Goal: Information Seeking & Learning: Compare options

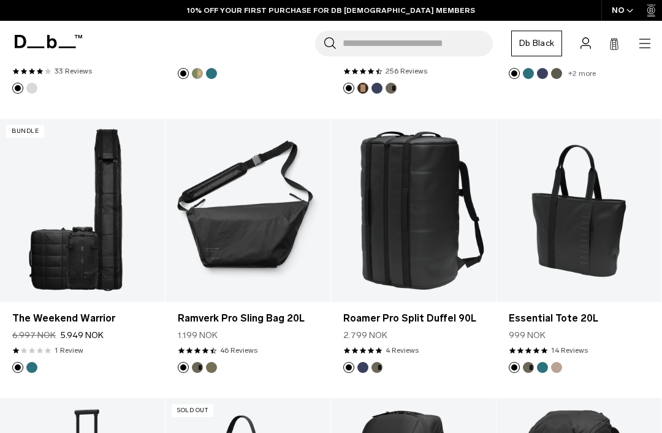
scroll to position [1394, 0]
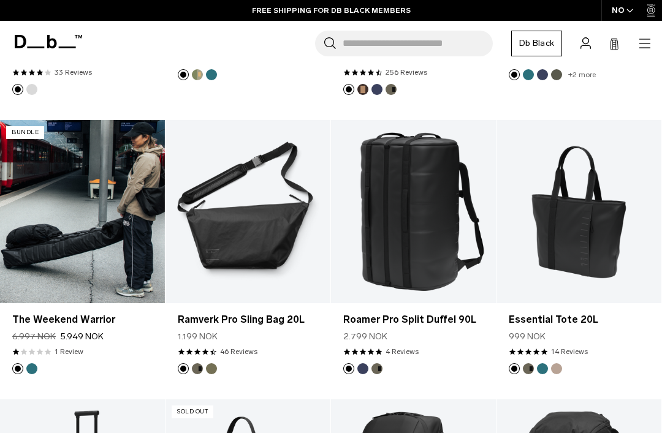
click at [64, 207] on link "The Weekend Warrior" at bounding box center [82, 211] width 165 height 183
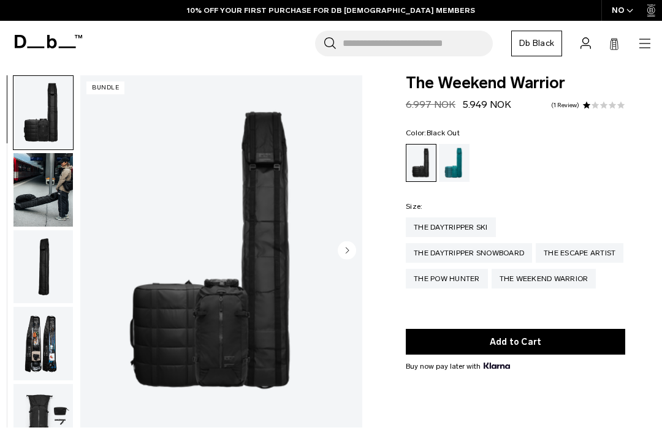
scroll to position [7, 0]
click at [41, 344] on img "button" at bounding box center [42, 344] width 59 height 74
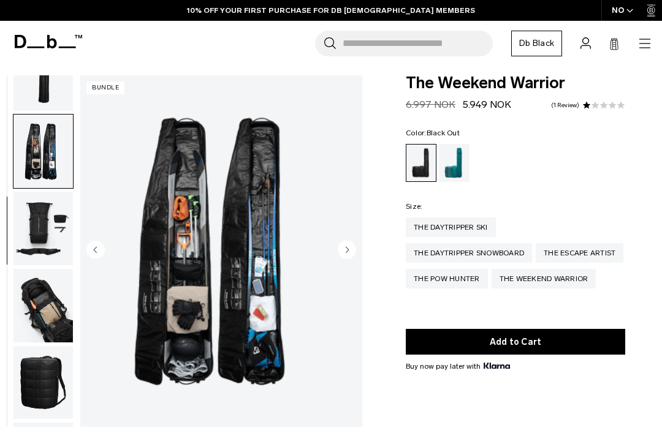
scroll to position [234, 0]
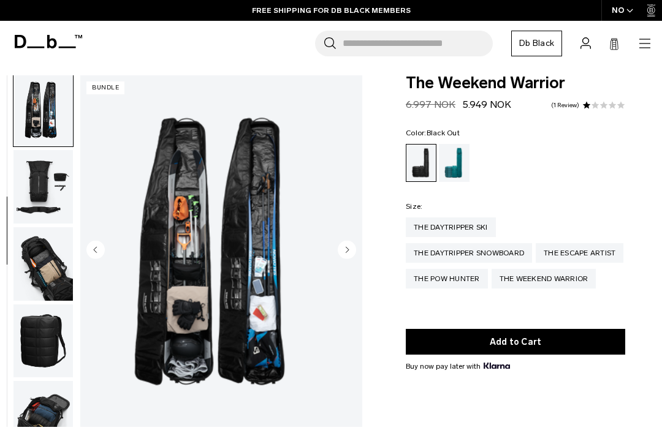
click at [41, 348] on img "button" at bounding box center [42, 342] width 59 height 74
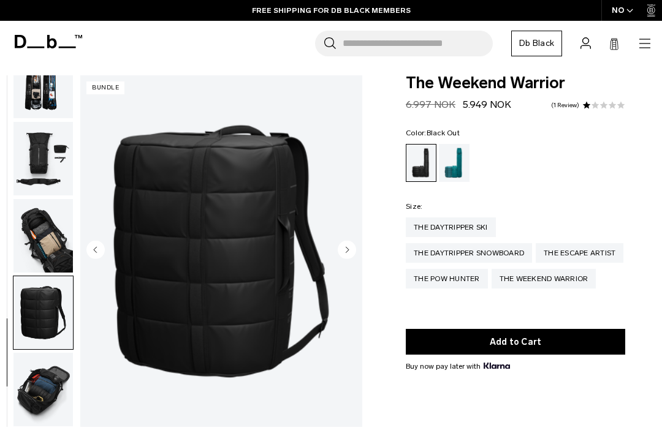
scroll to position [270, 0]
click at [41, 376] on img "button" at bounding box center [42, 390] width 59 height 74
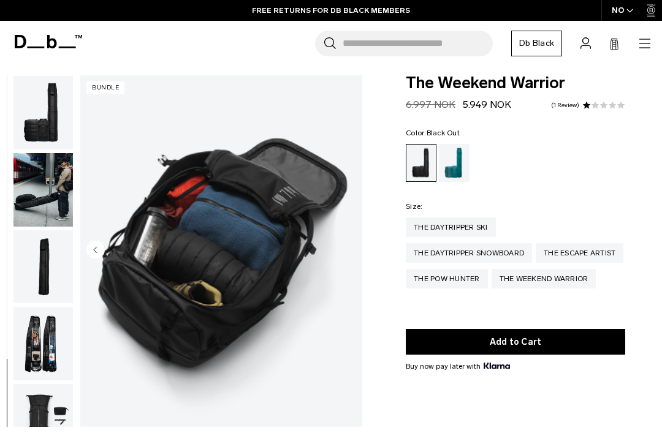
scroll to position [0, 0]
click at [34, 45] on icon at bounding box center [48, 41] width 67 height 13
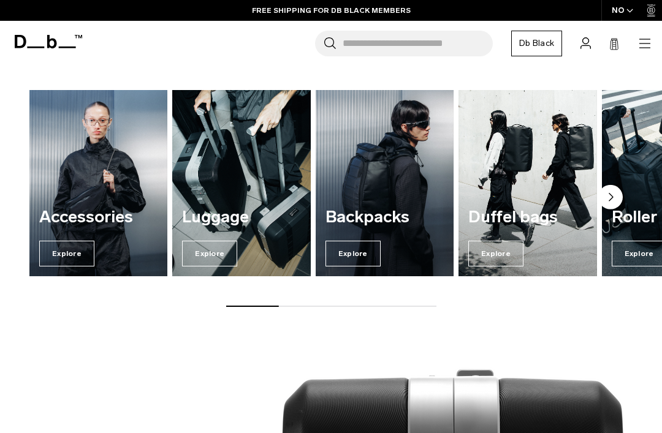
scroll to position [376, 0]
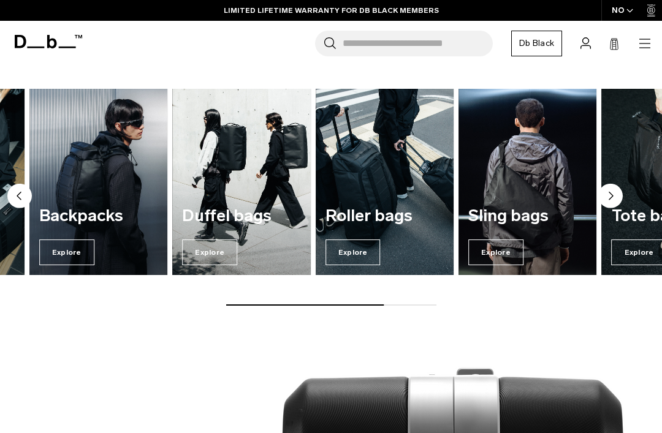
click at [209, 244] on span "Explore" at bounding box center [209, 253] width 55 height 26
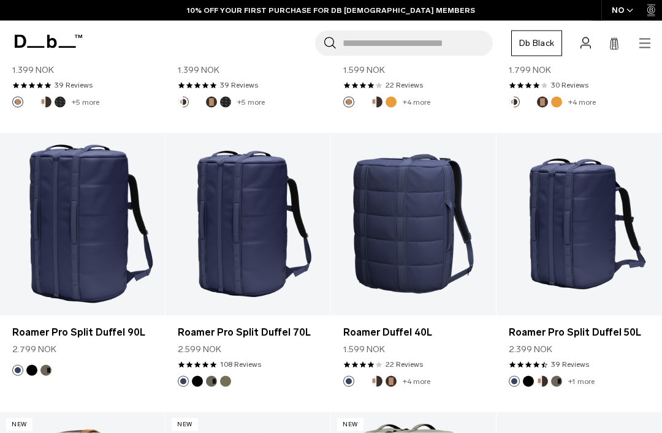
scroll to position [712, 0]
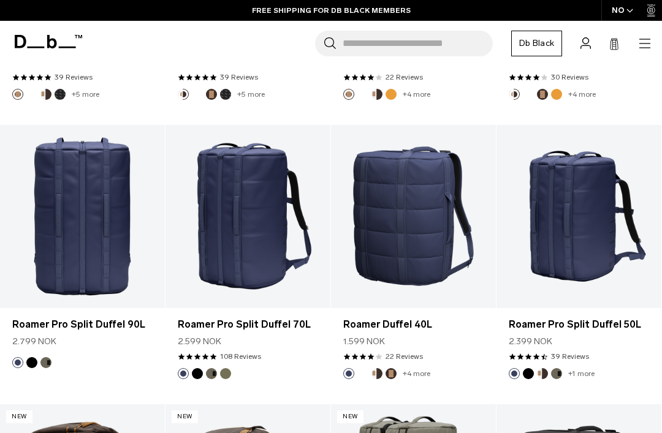
click at [71, 232] on link "Roamer Pro Split Duffel 90L" at bounding box center [82, 216] width 165 height 183
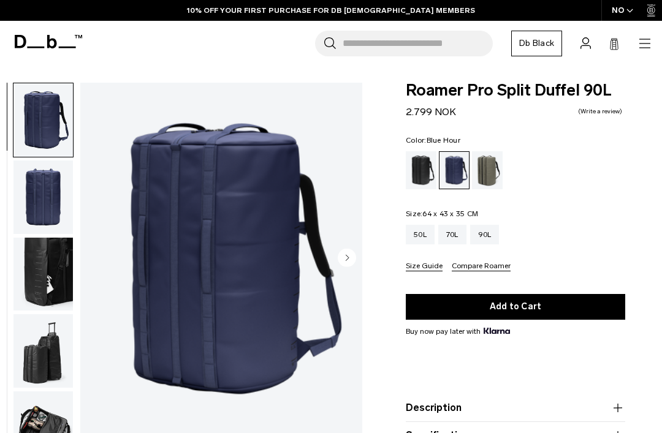
click at [35, 193] on img "button" at bounding box center [42, 198] width 59 height 74
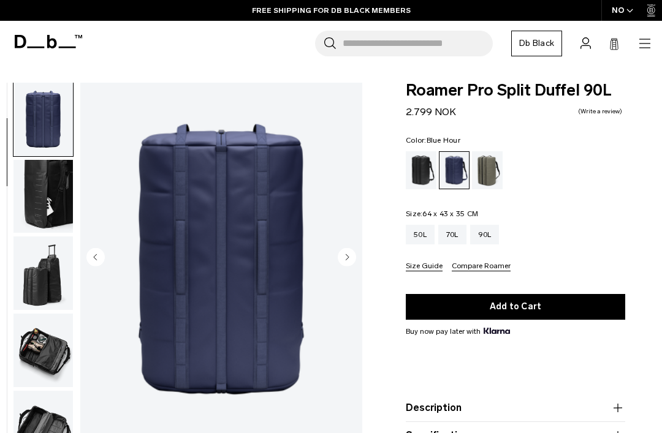
click at [36, 202] on img "button" at bounding box center [42, 197] width 59 height 74
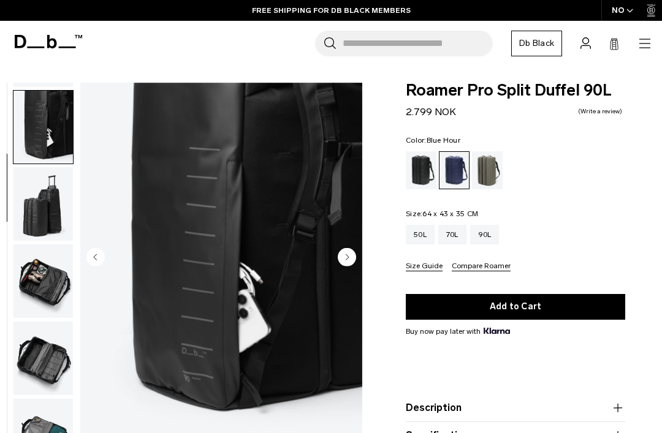
scroll to position [156, 0]
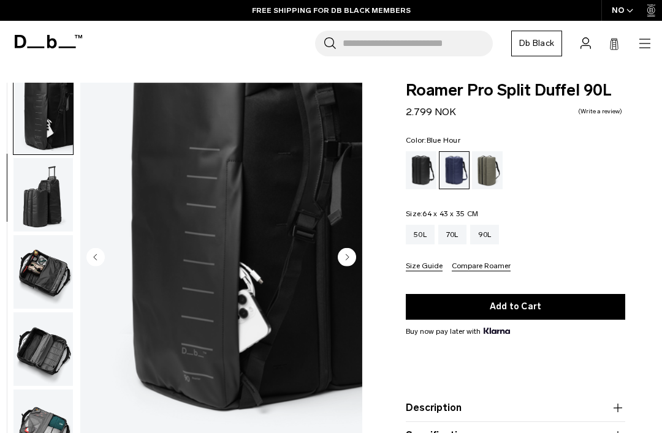
click at [37, 202] on img "button" at bounding box center [42, 195] width 59 height 74
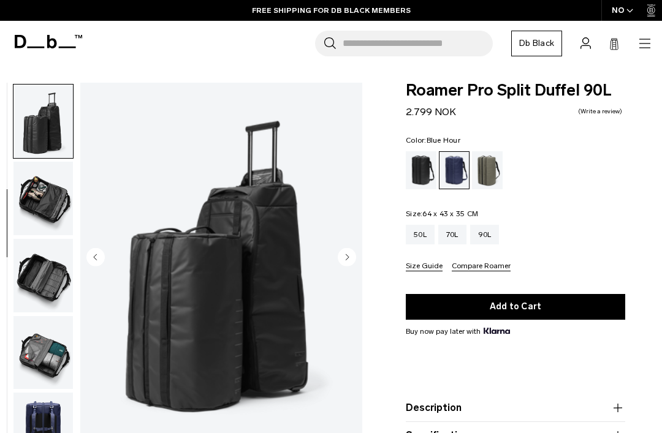
scroll to position [234, 0]
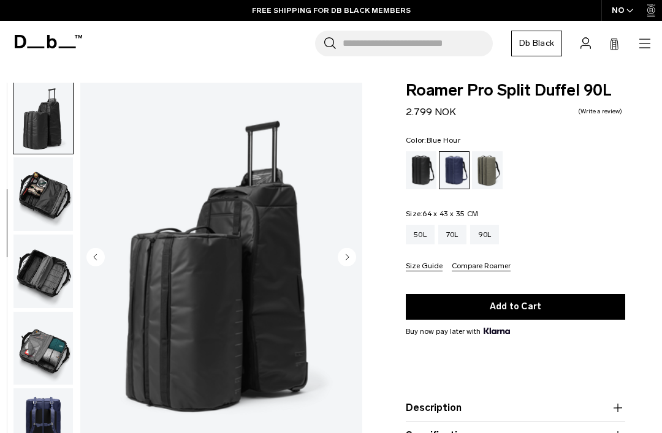
click at [42, 197] on img "button" at bounding box center [42, 195] width 59 height 74
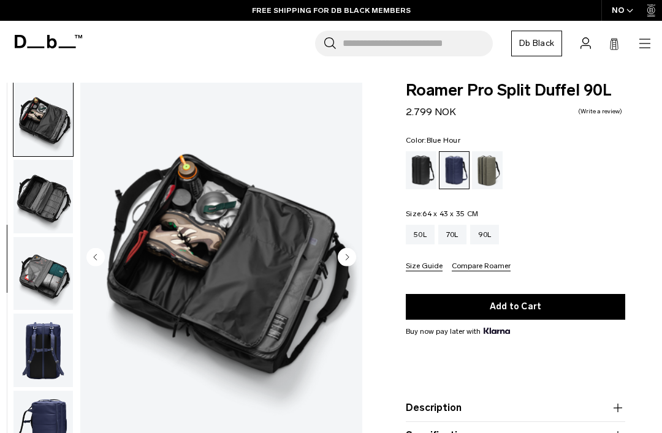
scroll to position [312, 0]
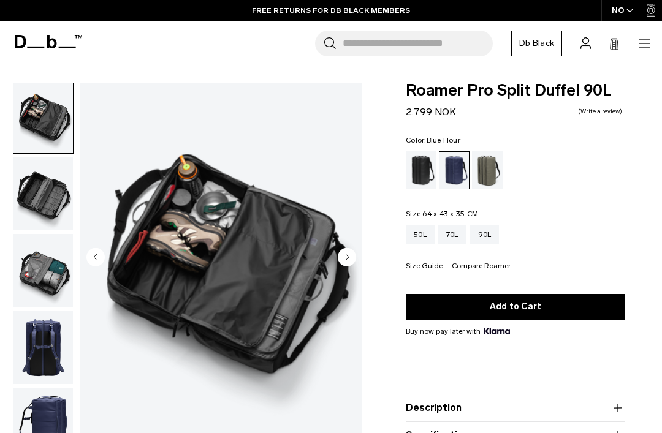
click at [45, 198] on img "button" at bounding box center [42, 194] width 59 height 74
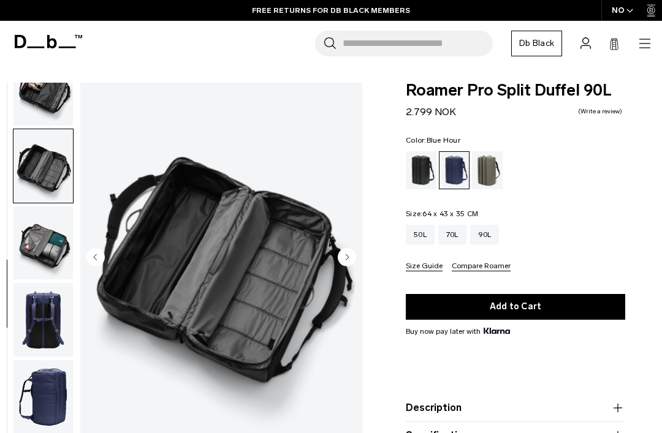
scroll to position [348, 0]
click at [42, 248] on img "button" at bounding box center [42, 244] width 59 height 74
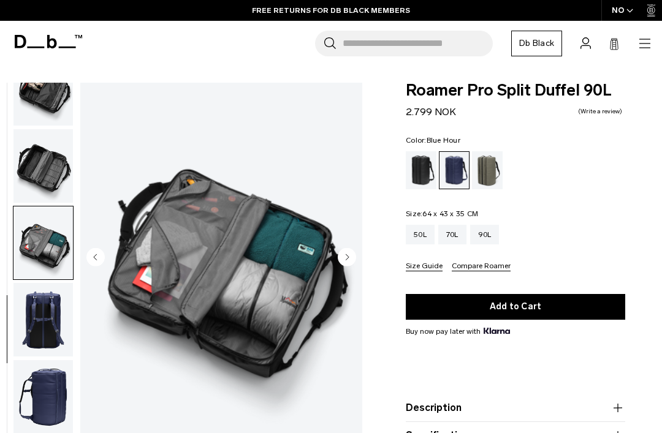
click at [35, 313] on img "button" at bounding box center [42, 320] width 59 height 74
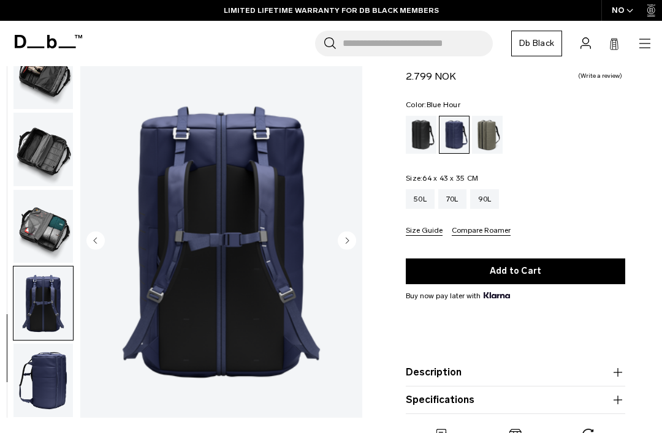
scroll to position [39, 0]
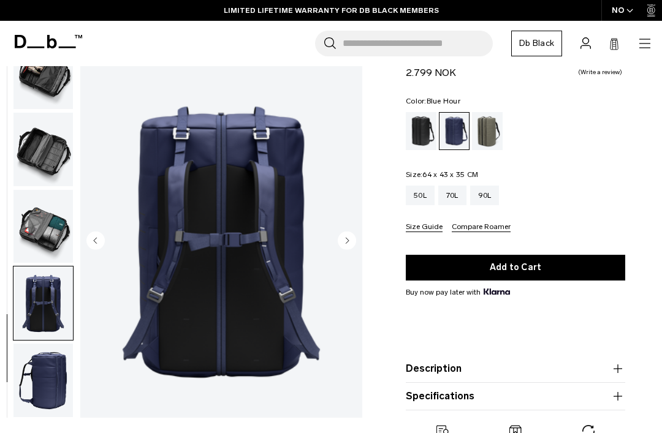
click at [38, 373] on img "button" at bounding box center [42, 381] width 59 height 74
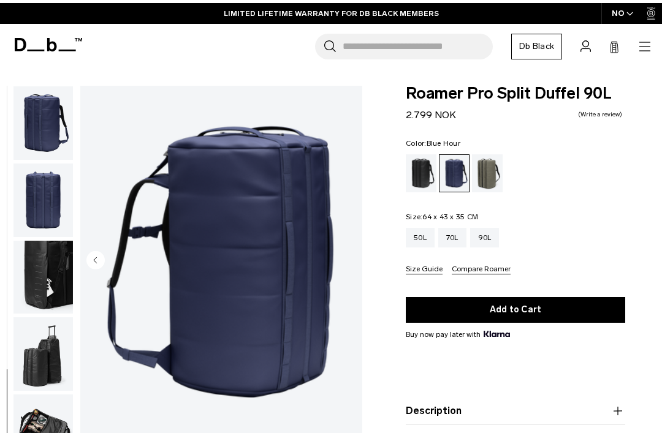
scroll to position [0, 0]
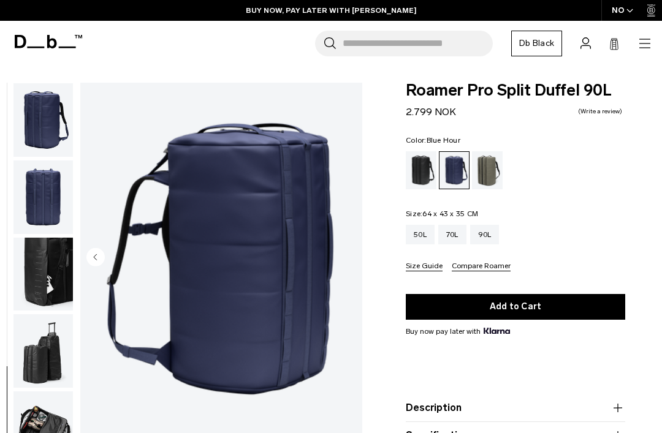
click at [35, 40] on icon at bounding box center [48, 41] width 67 height 13
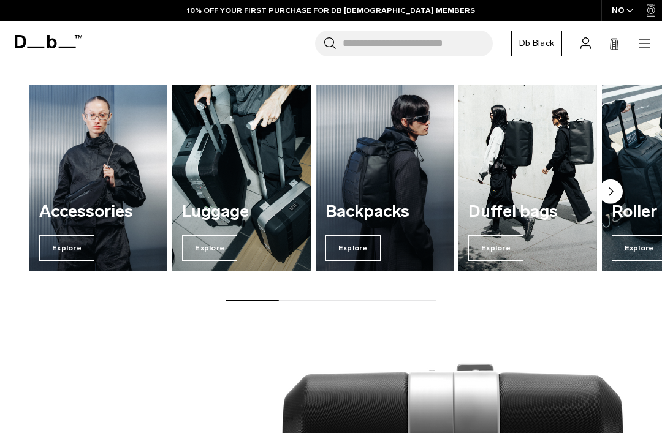
scroll to position [379, 0]
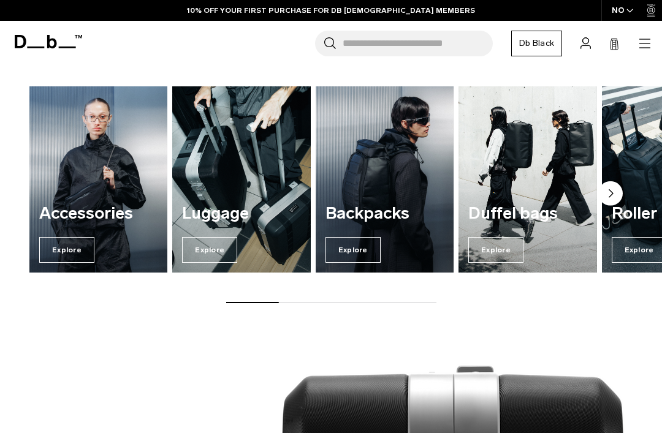
click at [215, 246] on span "Explore" at bounding box center [209, 250] width 55 height 26
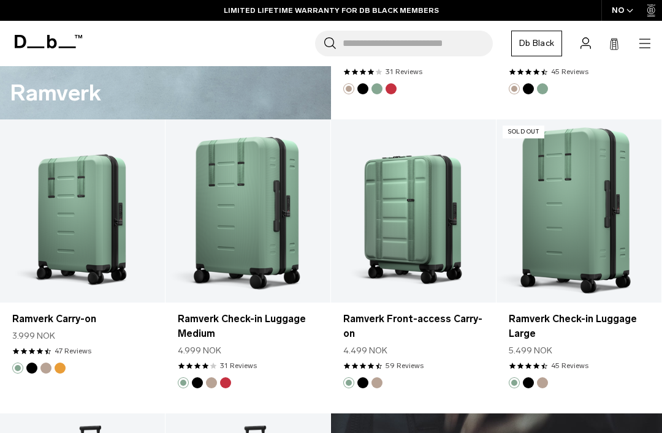
scroll to position [1905, 0]
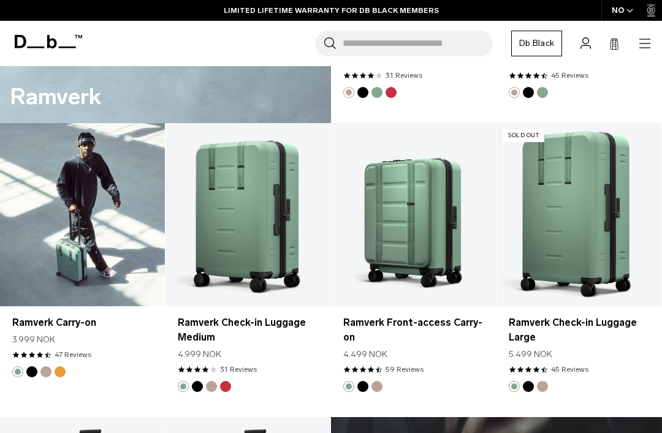
click at [72, 203] on link "Ramverk Carry-on" at bounding box center [82, 214] width 165 height 183
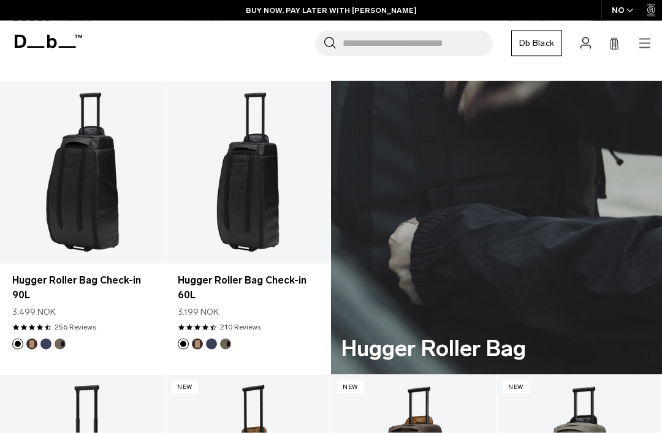
scroll to position [2242, 0]
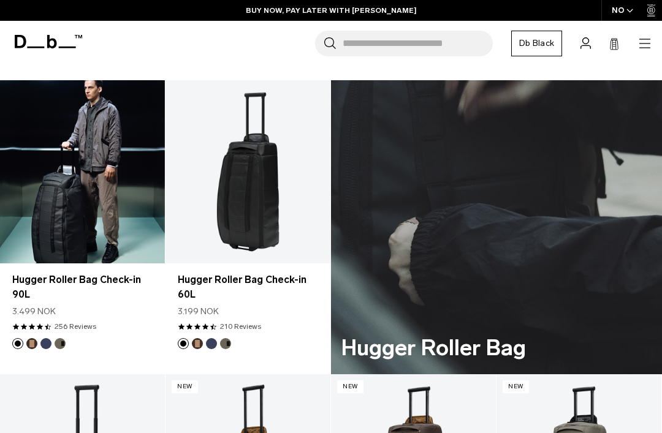
click at [45, 180] on link "Hugger Roller Bag Check-in 90L" at bounding box center [82, 171] width 165 height 183
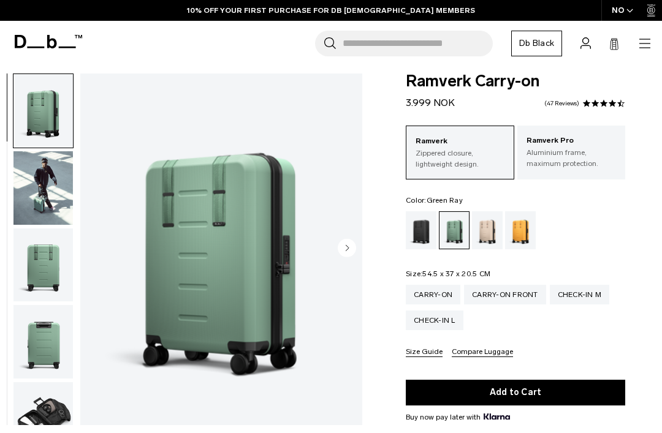
click at [28, 273] on img "button" at bounding box center [42, 266] width 59 height 74
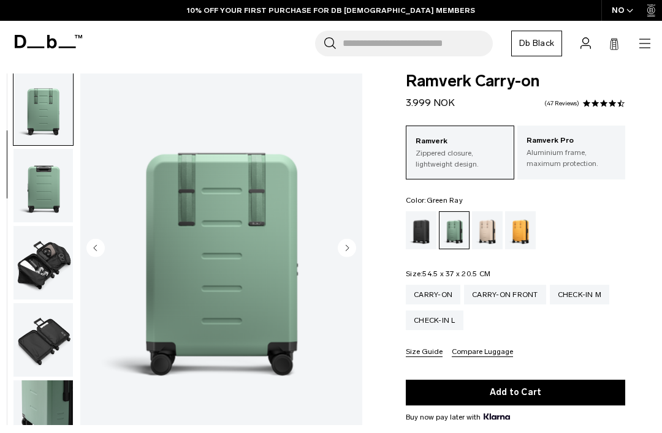
click at [36, 194] on img "button" at bounding box center [42, 186] width 59 height 74
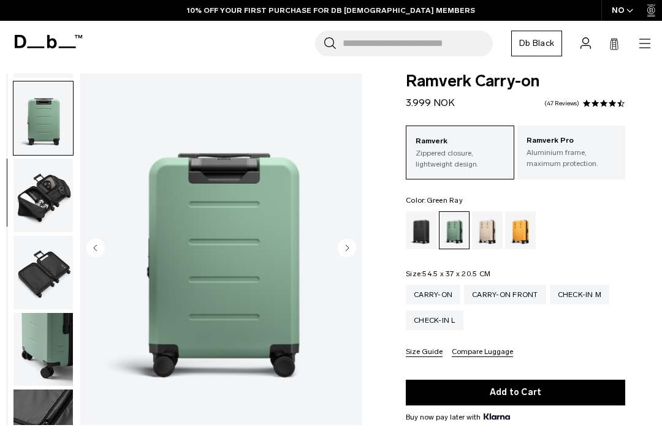
scroll to position [234, 0]
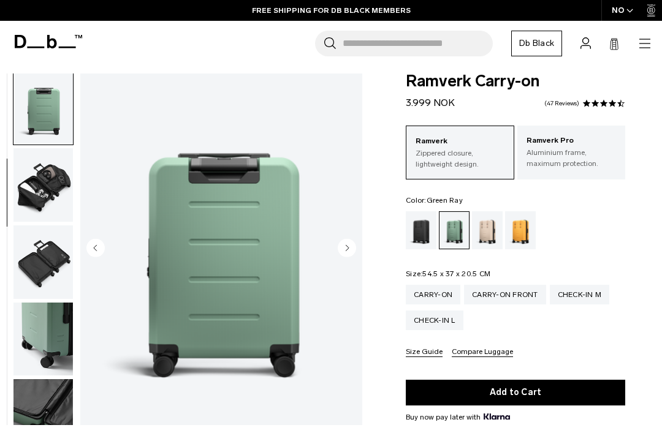
click at [36, 343] on img "button" at bounding box center [42, 340] width 59 height 74
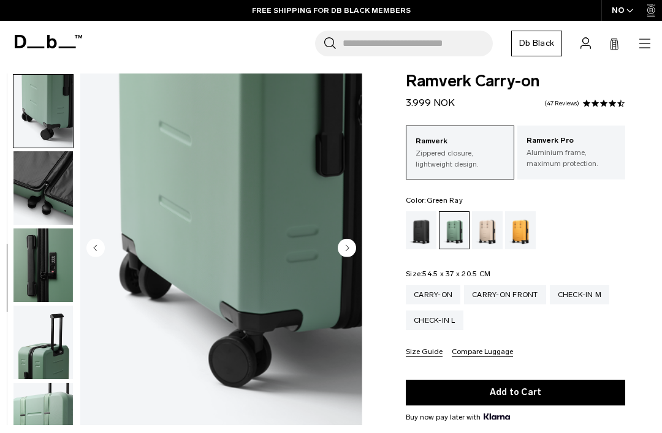
scroll to position [468, 0]
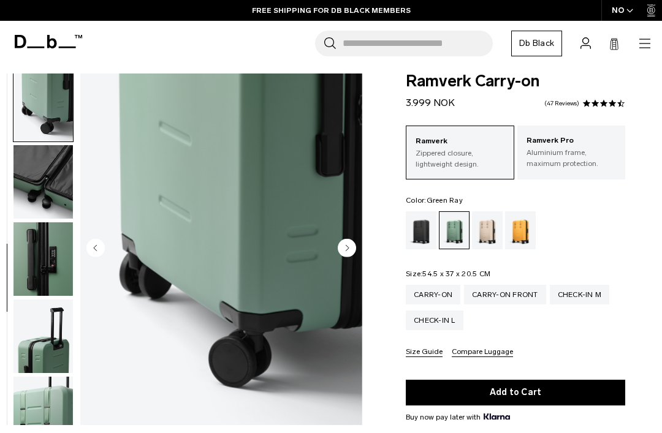
click at [34, 343] on img "button" at bounding box center [42, 337] width 59 height 74
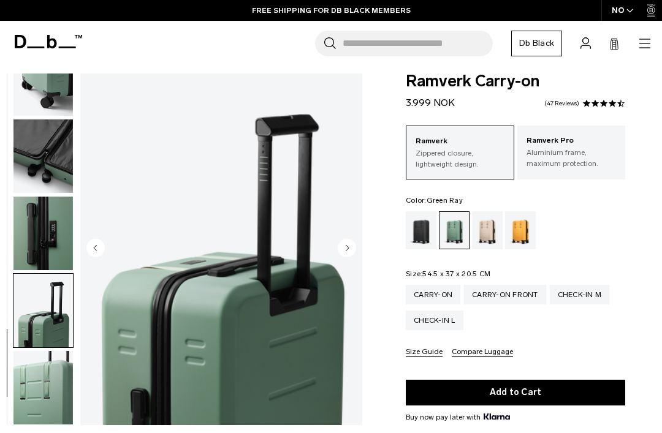
scroll to position [504, 0]
click at [44, 379] on img "button" at bounding box center [42, 388] width 59 height 74
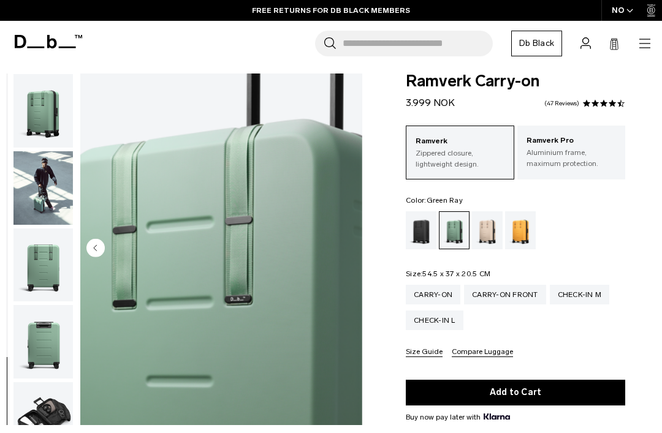
scroll to position [-5, 0]
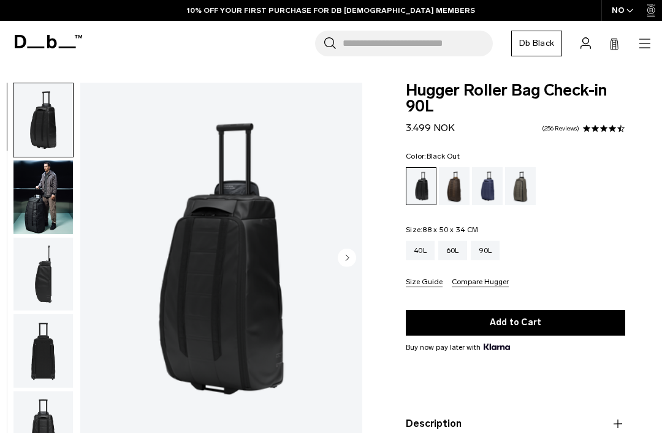
click at [40, 203] on img "button" at bounding box center [42, 198] width 59 height 74
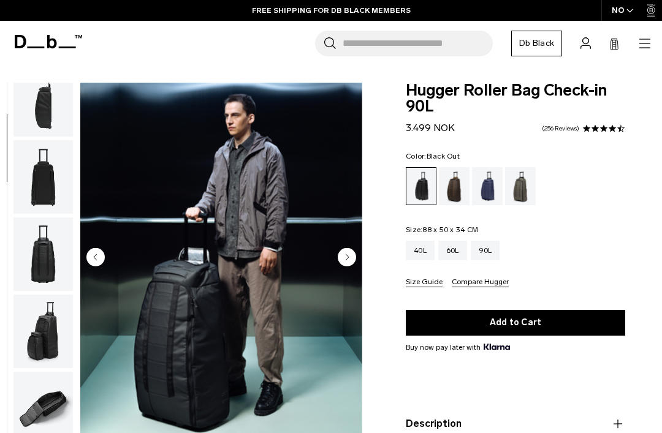
scroll to position [174, 0]
click at [37, 254] on img "button" at bounding box center [42, 255] width 59 height 74
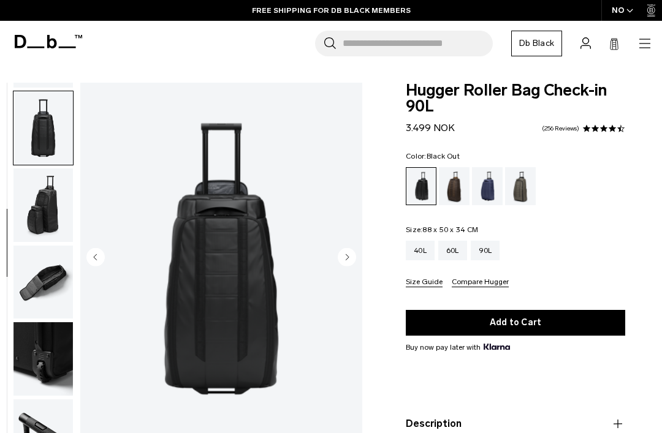
scroll to position [312, 0]
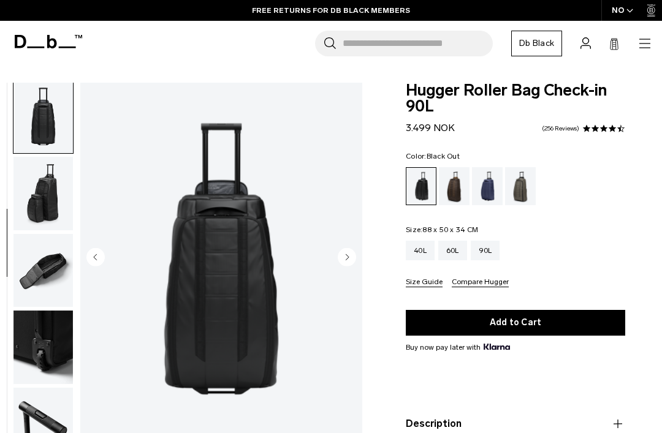
click at [35, 270] on img "button" at bounding box center [42, 271] width 59 height 74
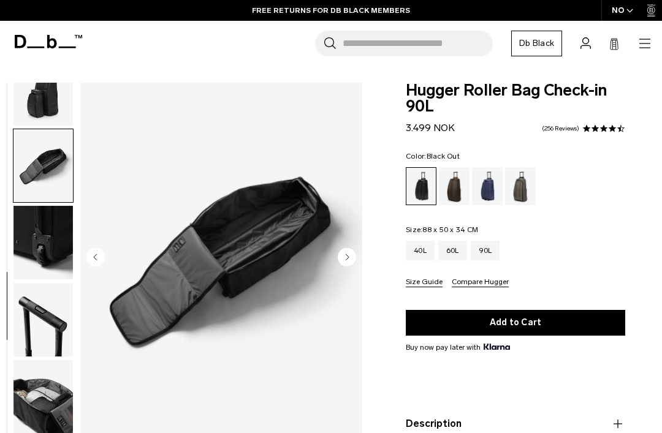
scroll to position [426, 0]
click at [40, 259] on img "button" at bounding box center [42, 243] width 59 height 74
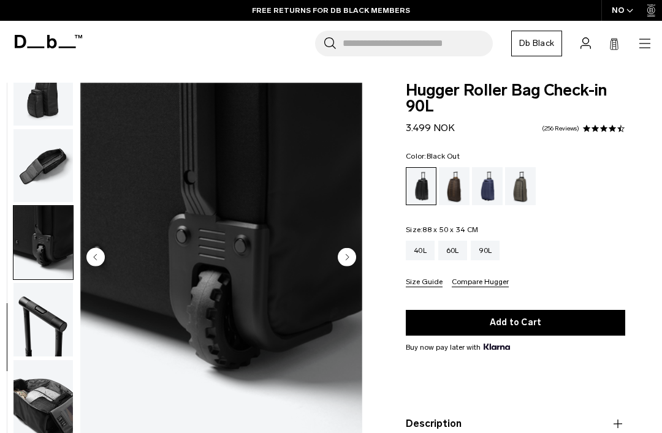
click at [29, 306] on img "button" at bounding box center [42, 320] width 59 height 74
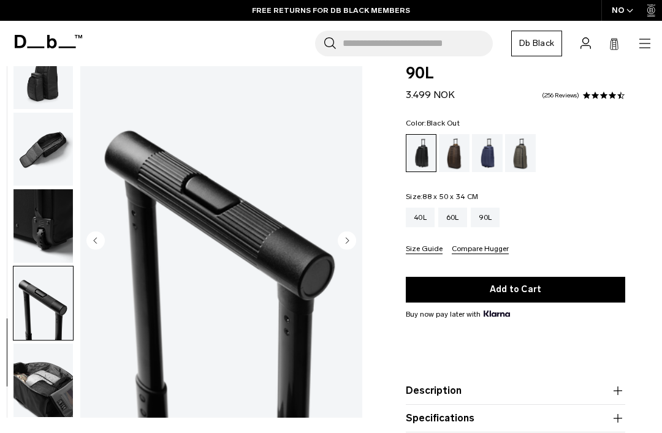
scroll to position [0, 0]
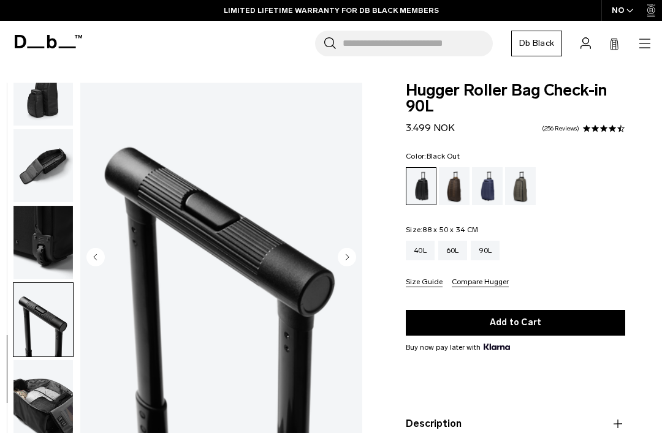
click at [455, 253] on div "60L" at bounding box center [452, 251] width 29 height 20
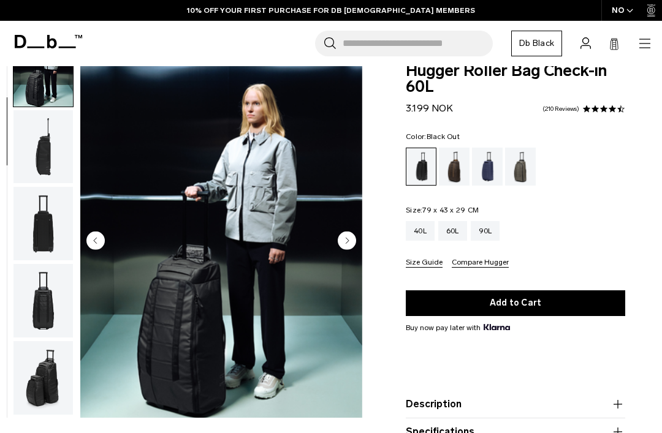
scroll to position [18, 0]
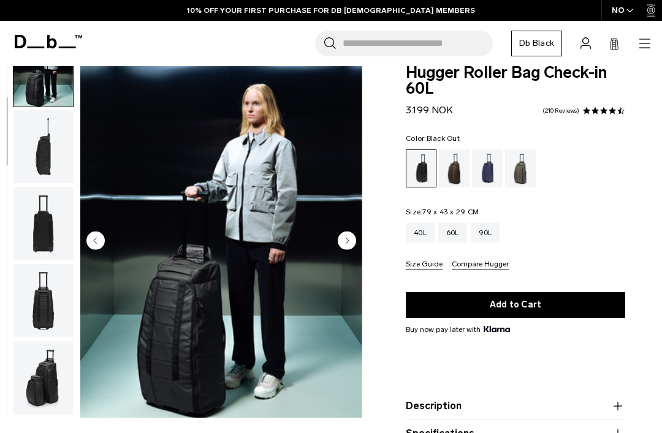
click at [421, 237] on div "40L" at bounding box center [420, 233] width 29 height 20
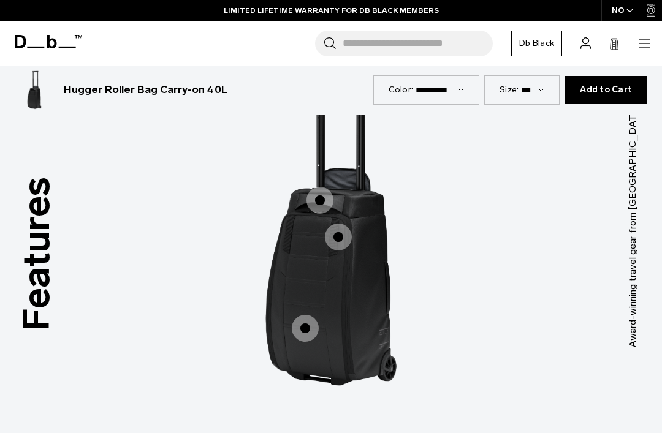
scroll to position [1467, 0]
click at [306, 314] on span "1 / 3" at bounding box center [305, 327] width 27 height 27
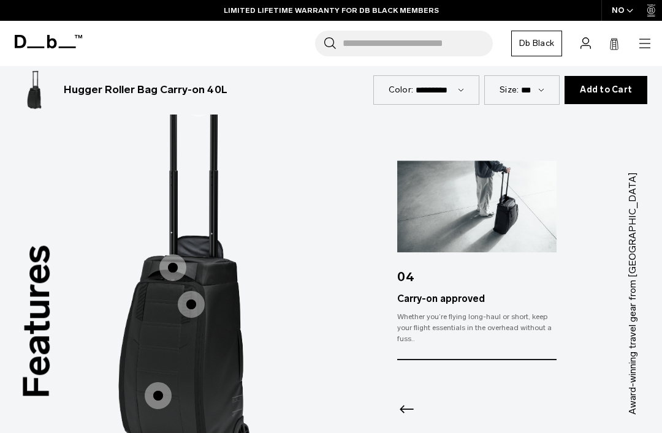
scroll to position [1399, 0]
click at [169, 254] on span "1 / 3" at bounding box center [172, 267] width 27 height 27
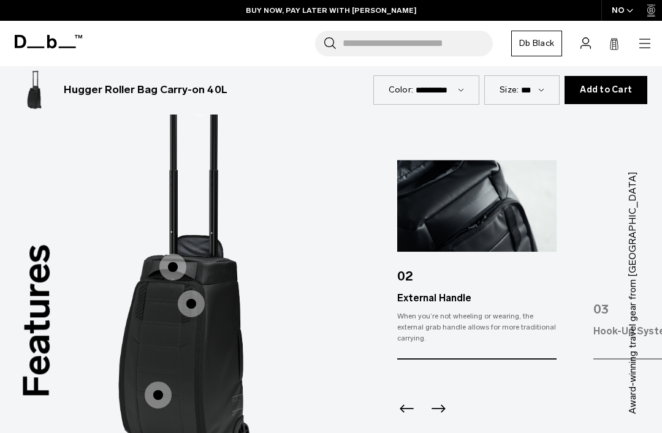
click at [194, 291] on span "1 / 3" at bounding box center [191, 304] width 27 height 27
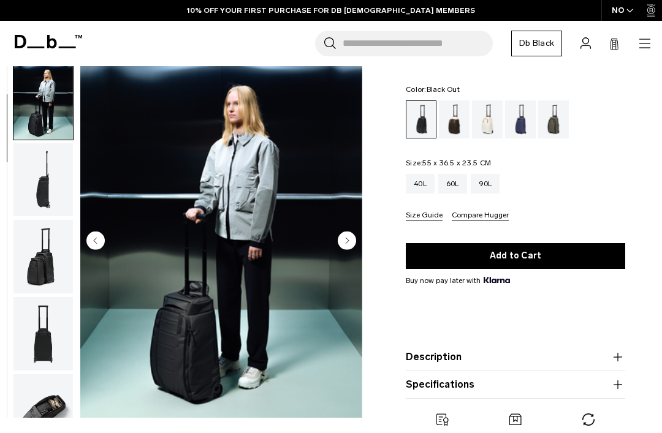
scroll to position [0, 0]
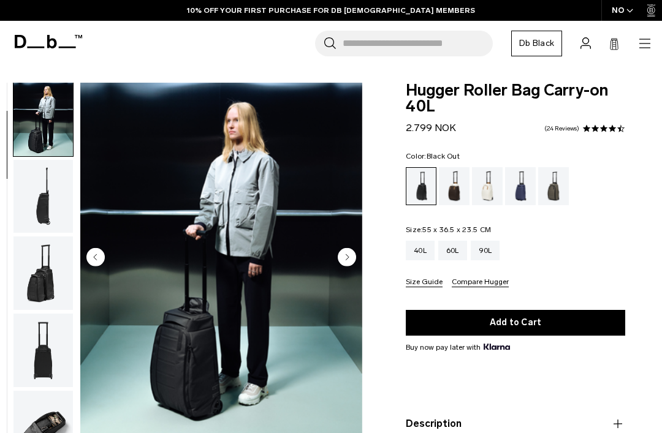
click at [36, 42] on icon at bounding box center [48, 41] width 67 height 13
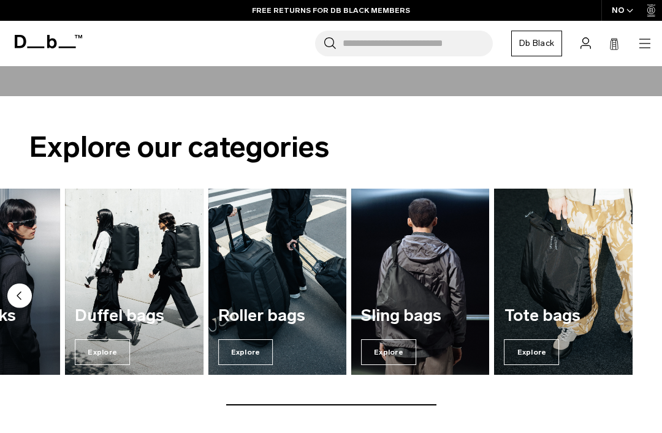
scroll to position [275, 0]
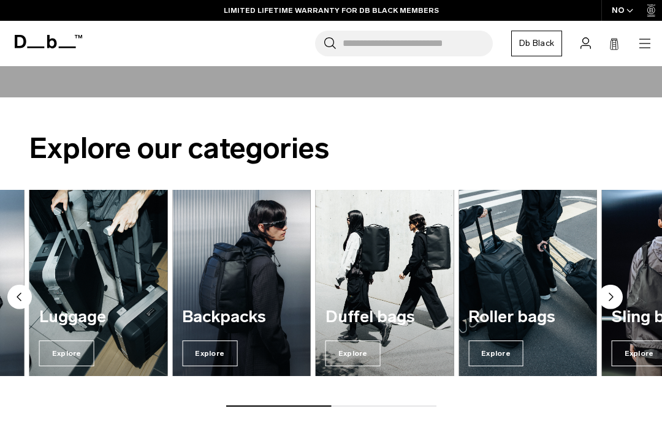
click at [70, 351] on span "Explore" at bounding box center [66, 354] width 55 height 26
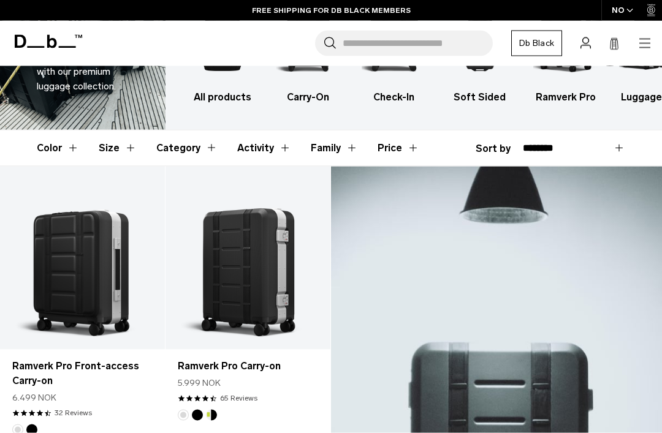
scroll to position [97, 0]
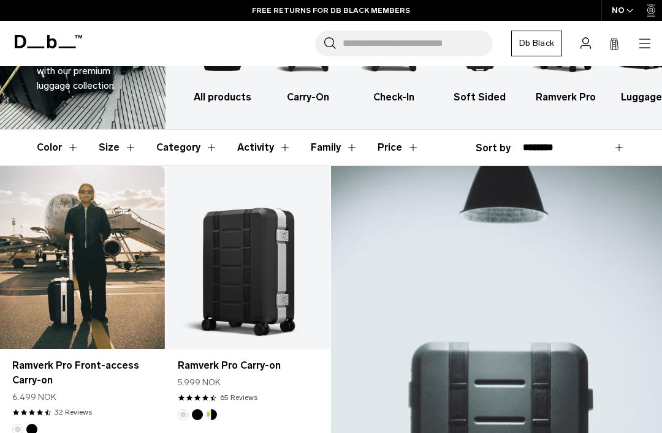
click at [82, 265] on link "Ramverk Pro Front-access Carry-on" at bounding box center [82, 257] width 165 height 183
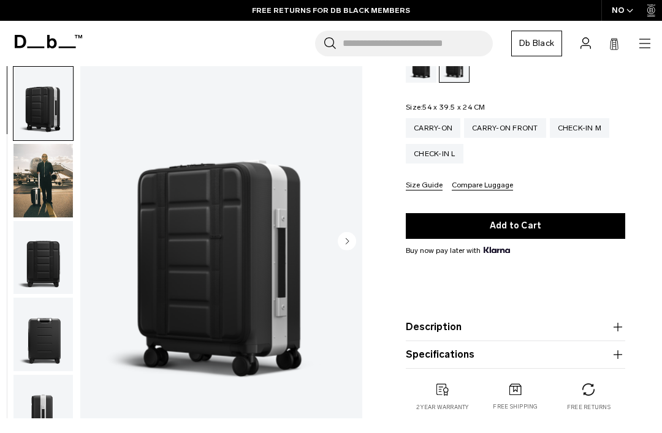
scroll to position [192, 0]
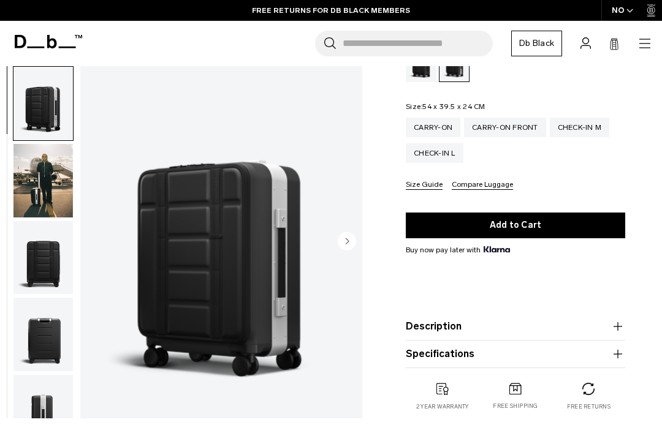
click at [43, 179] on img "button" at bounding box center [42, 181] width 59 height 74
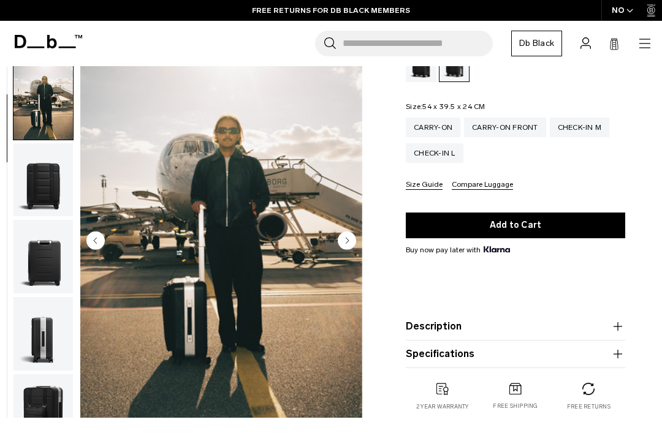
click at [42, 189] on img "button" at bounding box center [42, 180] width 59 height 74
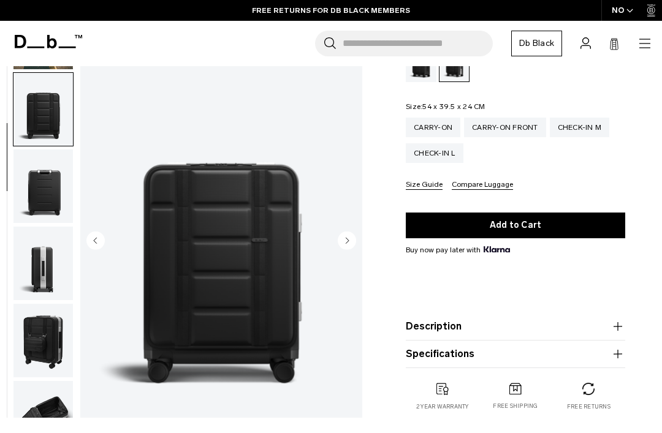
scroll to position [156, 0]
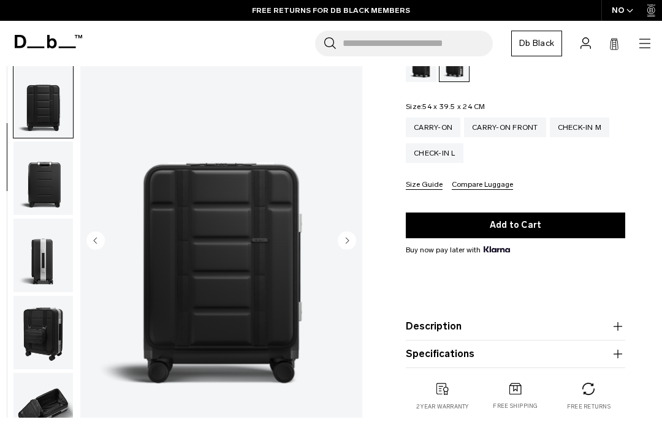
click at [44, 190] on img "button" at bounding box center [42, 179] width 59 height 74
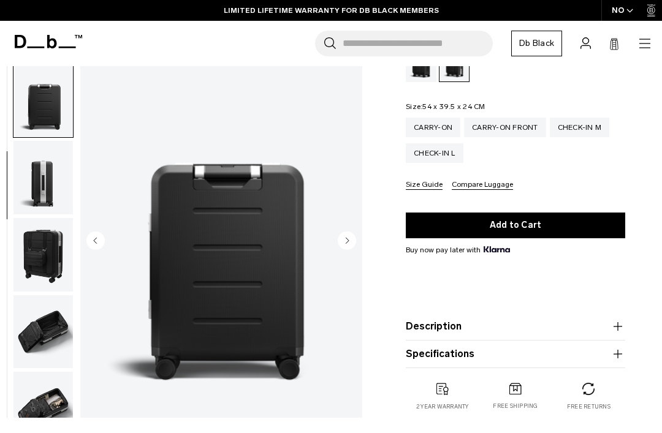
click at [40, 192] on img "button" at bounding box center [42, 178] width 59 height 74
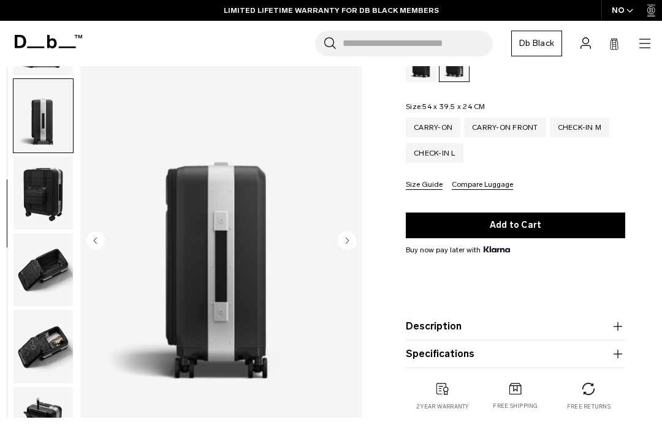
scroll to position [312, 0]
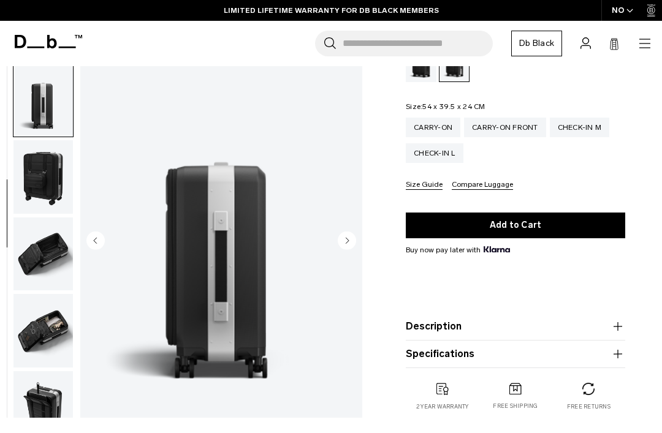
click at [43, 180] on img "button" at bounding box center [42, 177] width 59 height 74
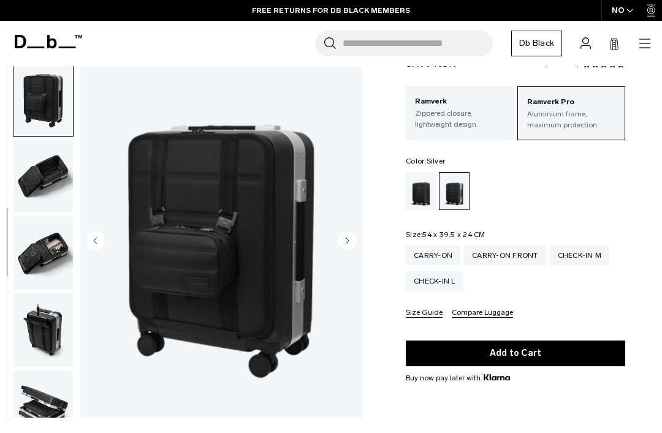
scroll to position [0, 0]
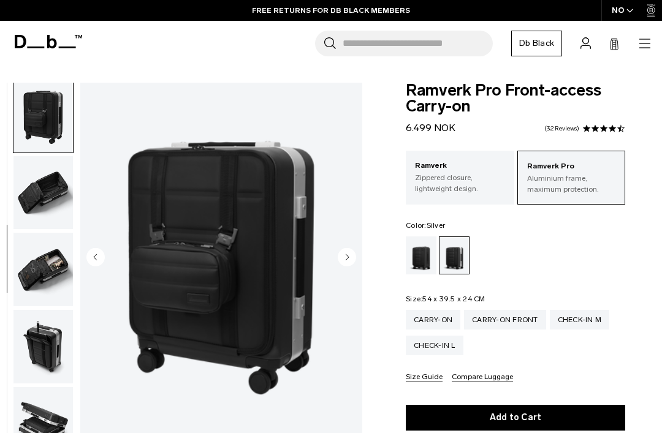
click at [46, 48] on icon at bounding box center [48, 41] width 67 height 13
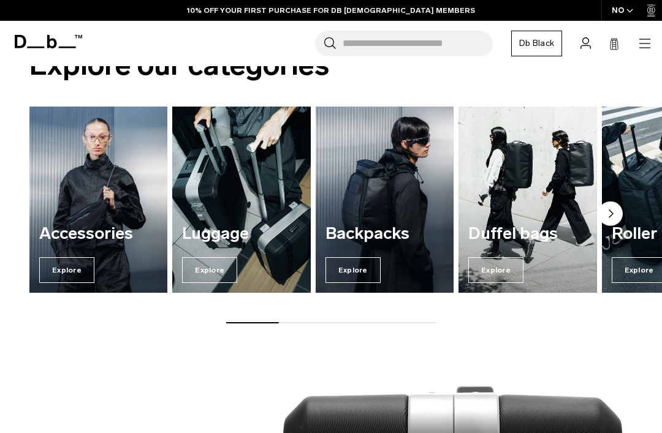
scroll to position [359, 0]
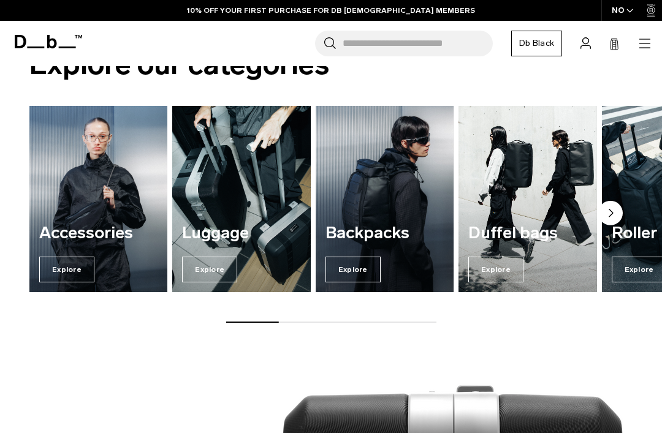
click at [202, 267] on span "Explore" at bounding box center [209, 270] width 55 height 26
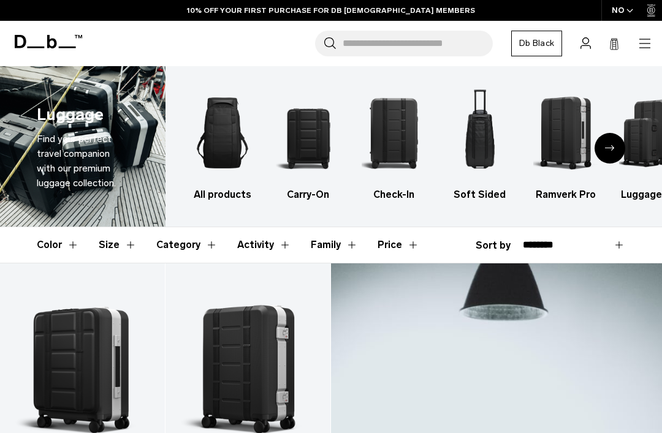
click at [300, 141] on img "2 / 6" at bounding box center [308, 133] width 64 height 97
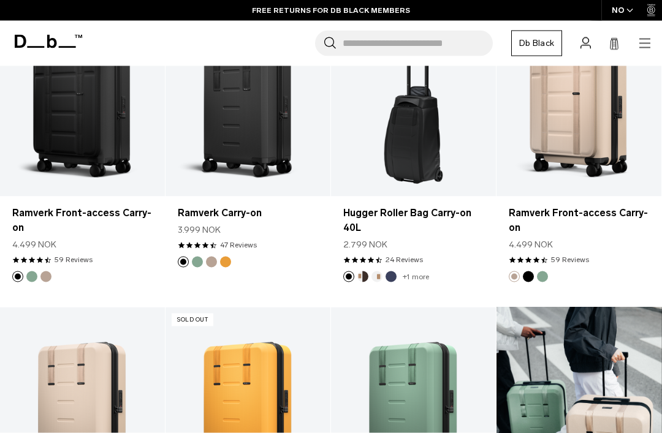
scroll to position [545, 0]
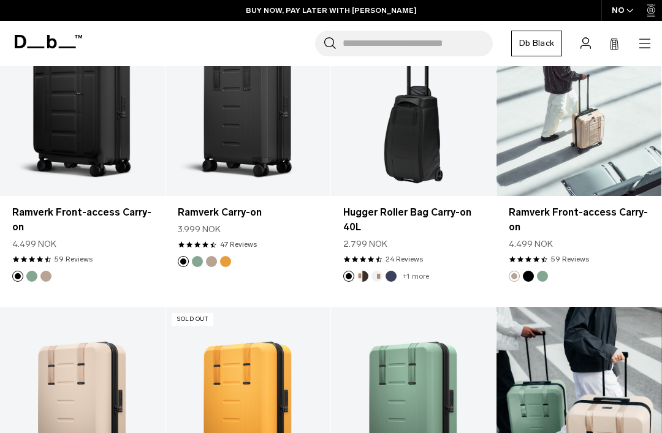
click at [594, 115] on link "Ramverk Front-access Carry-on" at bounding box center [578, 104] width 165 height 183
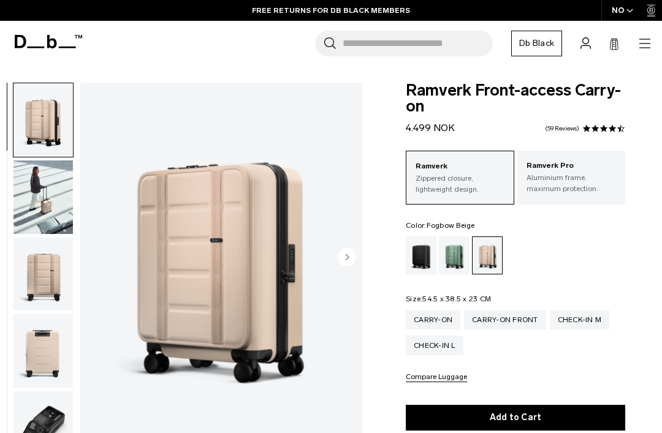
click at [455, 257] on div "Green Ray" at bounding box center [454, 256] width 31 height 38
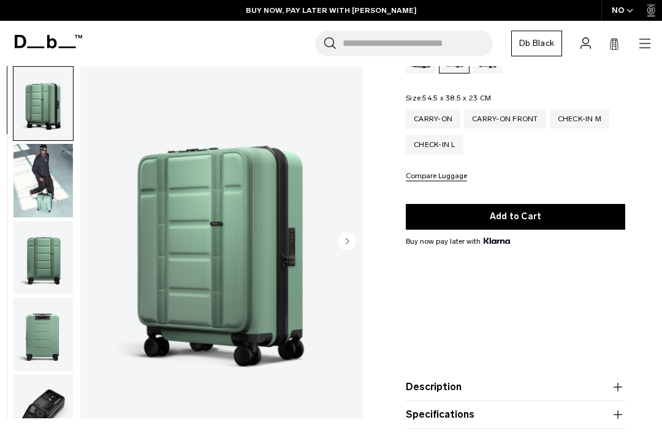
scroll to position [200, 0]
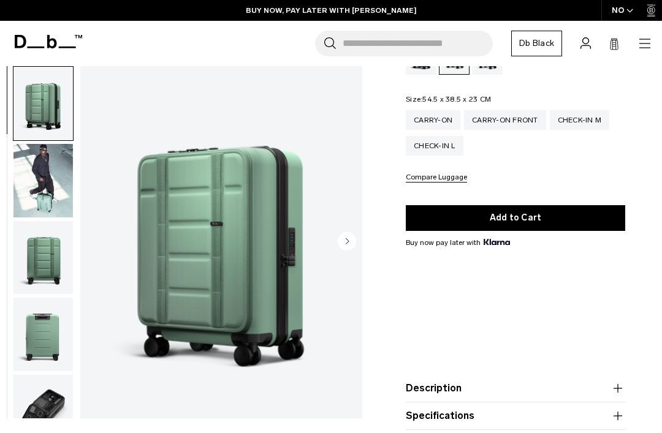
click at [49, 178] on img "button" at bounding box center [42, 181] width 59 height 74
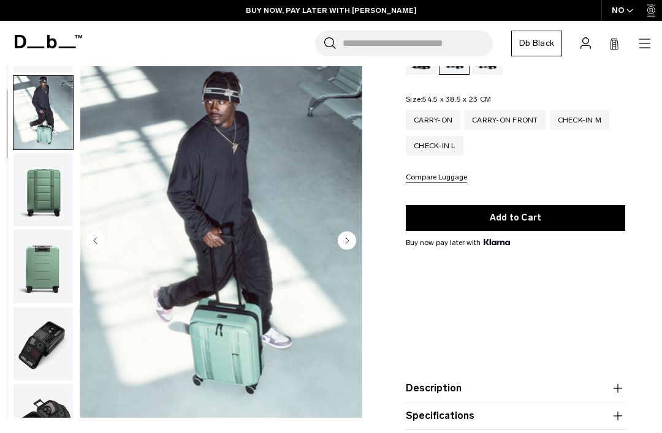
scroll to position [78, 0]
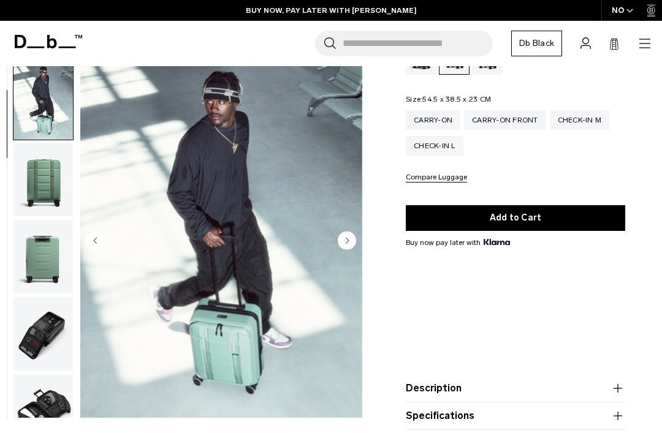
click at [48, 183] on img "button" at bounding box center [42, 180] width 59 height 74
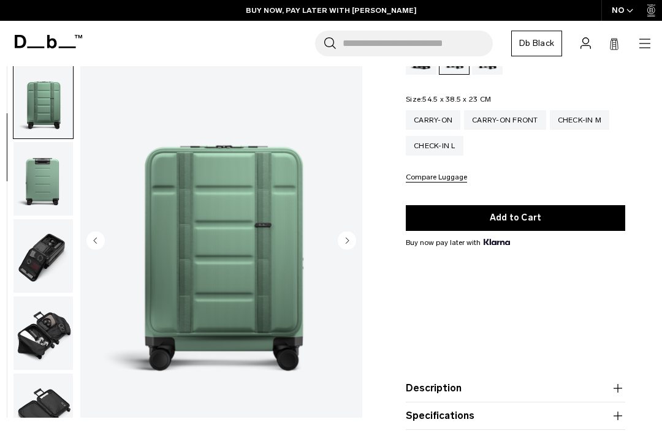
scroll to position [156, 0]
click at [47, 183] on img "button" at bounding box center [42, 179] width 59 height 74
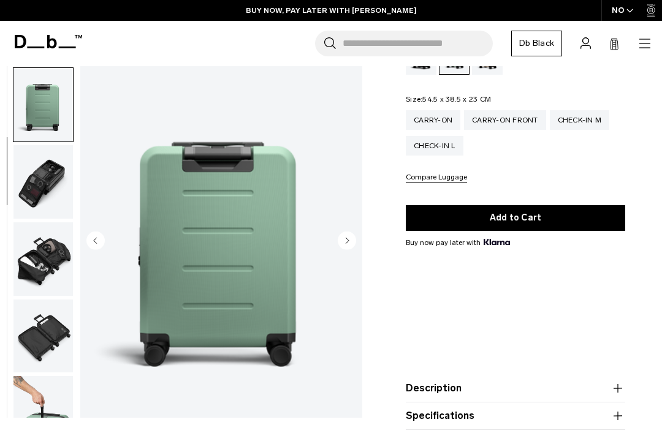
scroll to position [234, 0]
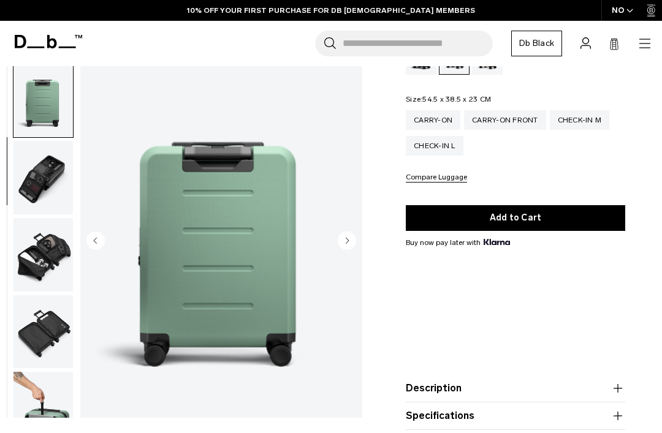
click at [43, 184] on img "button" at bounding box center [42, 178] width 59 height 74
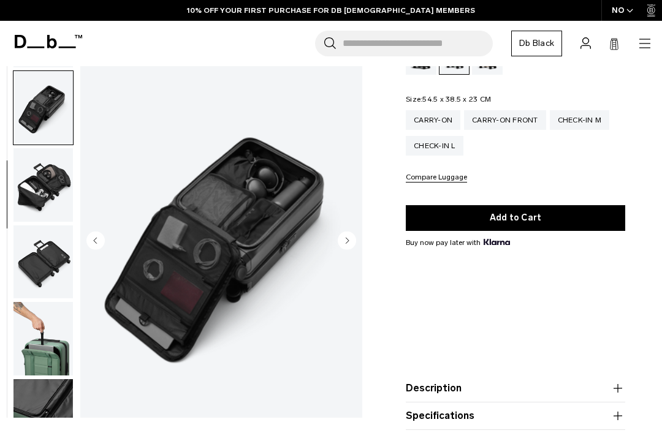
scroll to position [312, 0]
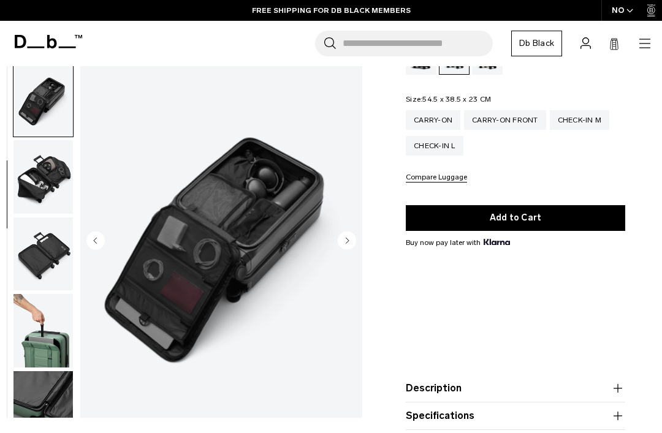
click at [48, 184] on img "button" at bounding box center [42, 177] width 59 height 74
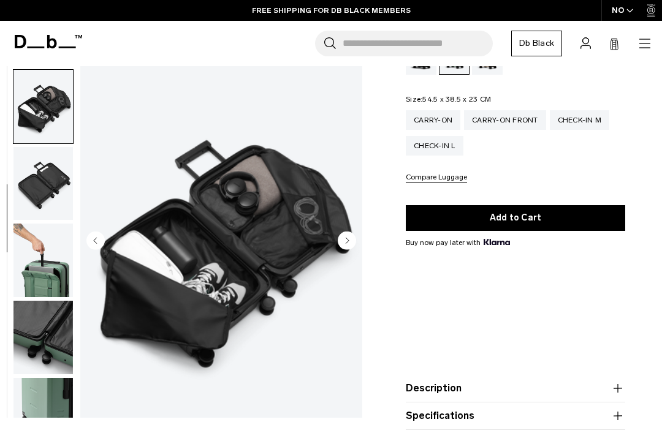
scroll to position [390, 0]
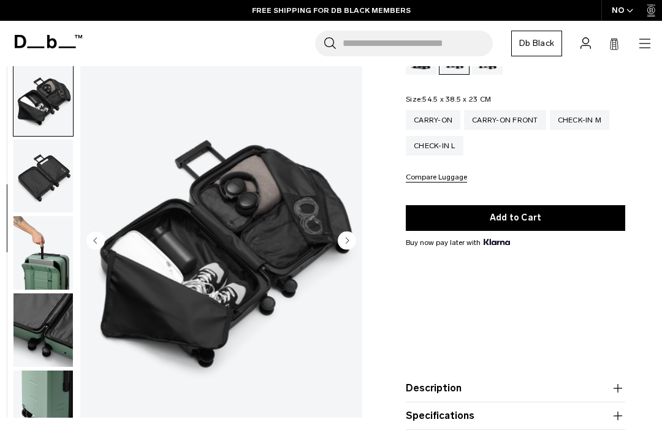
click at [43, 188] on img "button" at bounding box center [42, 177] width 59 height 74
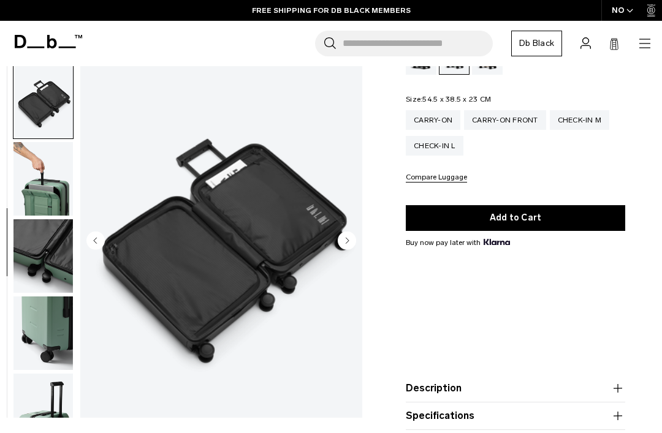
scroll to position [468, 0]
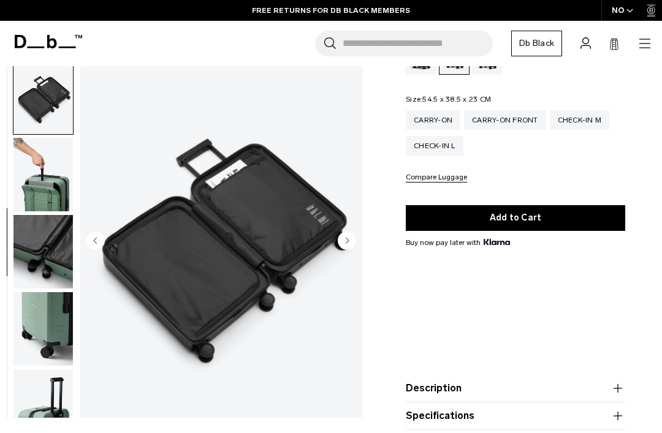
click at [44, 183] on img "button" at bounding box center [42, 175] width 59 height 74
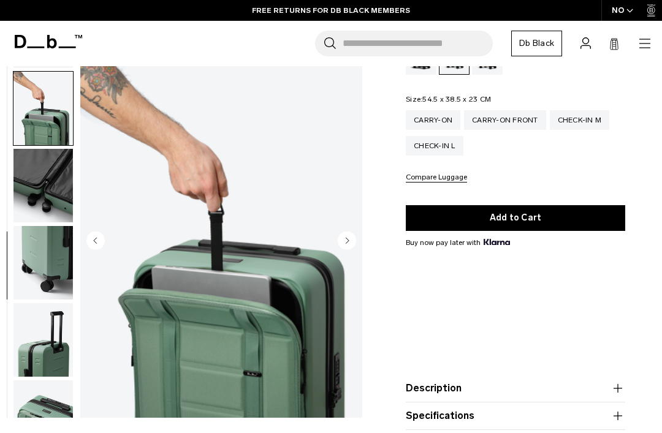
scroll to position [546, 0]
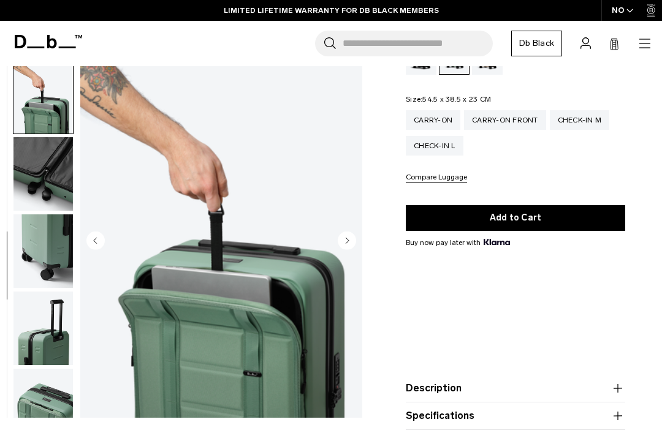
click at [45, 181] on img "button" at bounding box center [42, 174] width 59 height 74
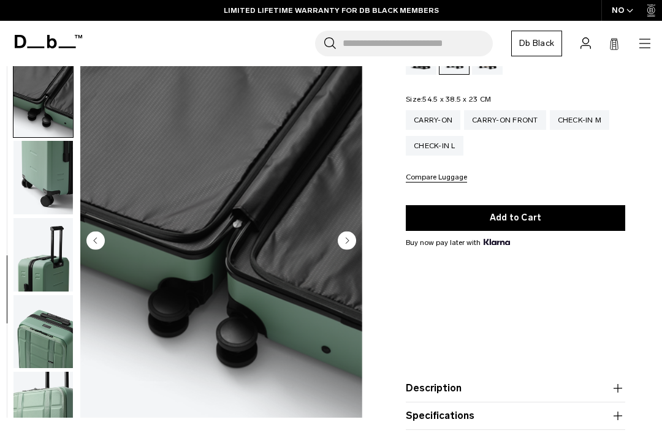
scroll to position [624, 0]
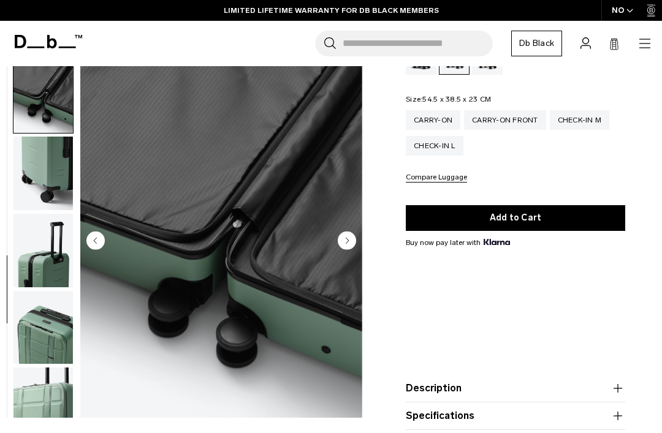
click at [49, 183] on img "button" at bounding box center [42, 174] width 59 height 74
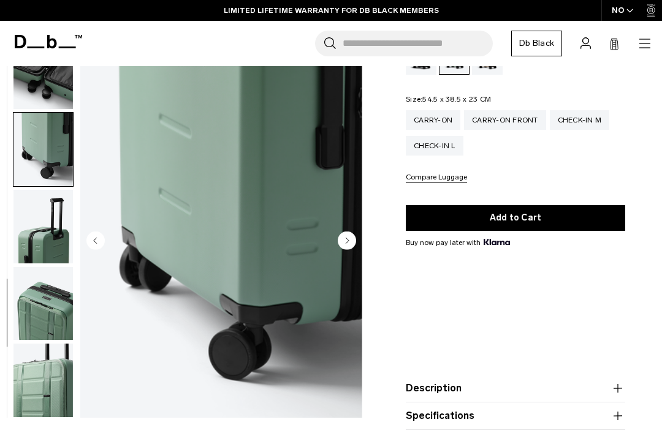
scroll to position [660, 0]
click at [41, 227] on img "button" at bounding box center [42, 227] width 59 height 74
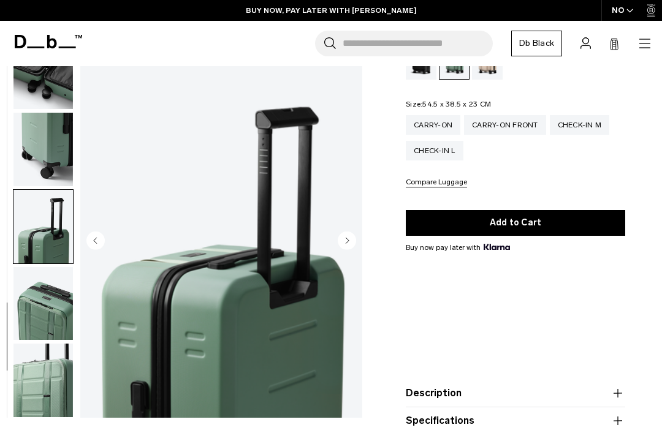
scroll to position [194, 0]
click at [40, 297] on img "button" at bounding box center [42, 304] width 59 height 74
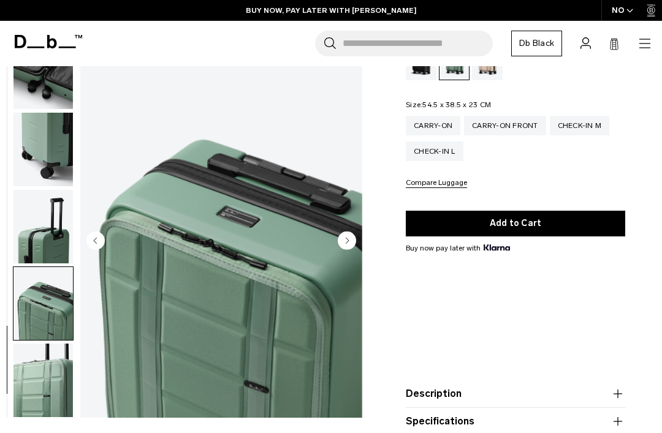
click at [37, 374] on img "button" at bounding box center [42, 381] width 59 height 74
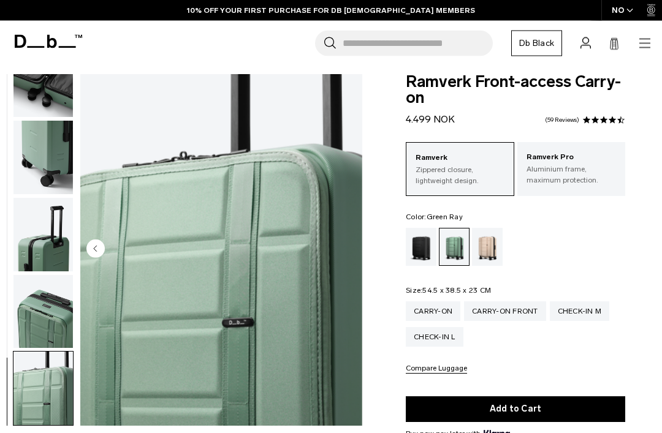
scroll to position [0, 0]
